Goal: Find specific page/section: Find specific page/section

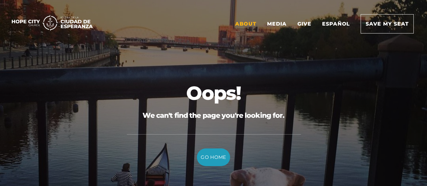
click at [248, 25] on link "About" at bounding box center [245, 24] width 31 height 19
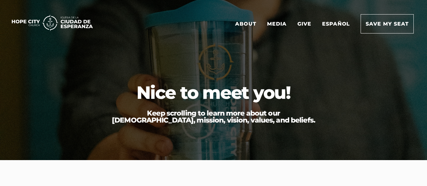
click at [248, 25] on link "About" at bounding box center [245, 24] width 31 height 19
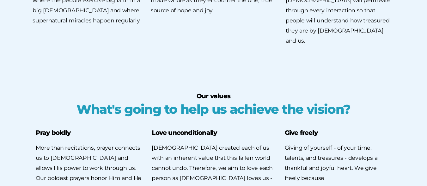
scroll to position [1185, 0]
